Goal: Information Seeking & Learning: Learn about a topic

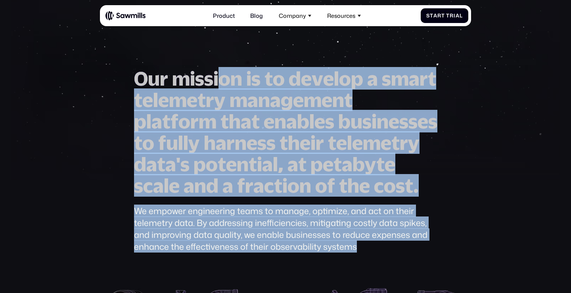
scroll to position [20, 0]
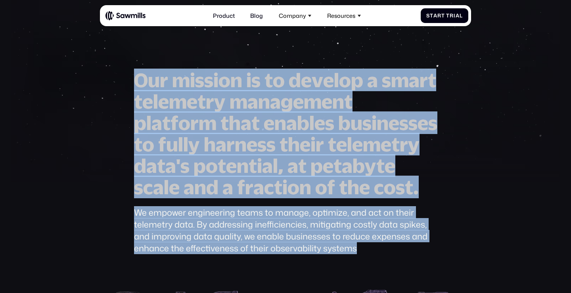
drag, startPoint x: 373, startPoint y: 201, endPoint x: 115, endPoint y: 85, distance: 283.2
click at [115, 85] on div "O u r m i s s i o n i s t o d e v e l o p a s m a r t t e l e m e t r y m a n a…" at bounding box center [285, 215] width 371 height 292
copy div "O u r m i s s i o n i s t o d e v e l o p a s m a r t t e l e m e t r y m a n a…"
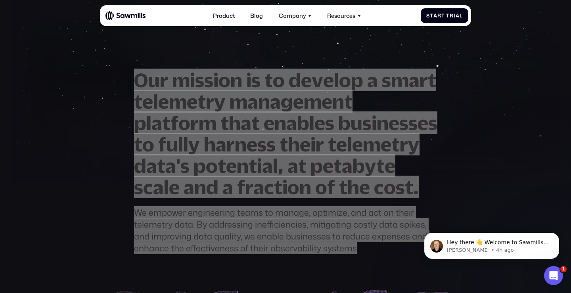
scroll to position [0, 0]
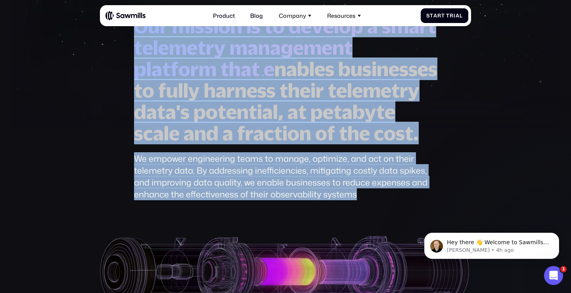
click at [376, 123] on span "t" at bounding box center [380, 111] width 8 height 21
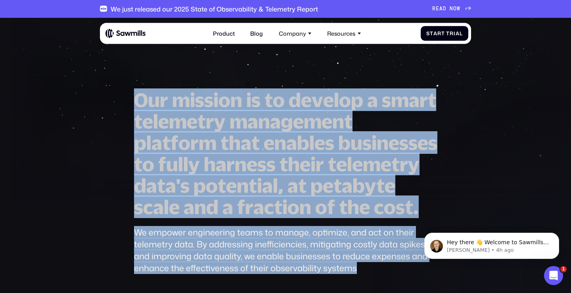
drag, startPoint x: 363, startPoint y: 204, endPoint x: 130, endPoint y: 102, distance: 254.9
click at [130, 102] on div "O u r m i s s i o n i s t o d e v e l o p a s m a r t t e l e m e t r y m a n a…" at bounding box center [285, 235] width 371 height 292
copy div "O u r m i s s i o n i s t o d e v e l o p a s m a r t t e l e m e t r y m a n a…"
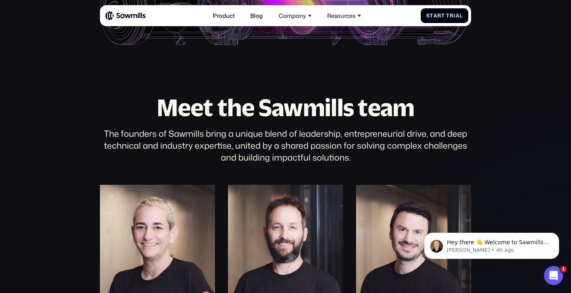
scroll to position [359, 0]
